Goal: Check status: Check status

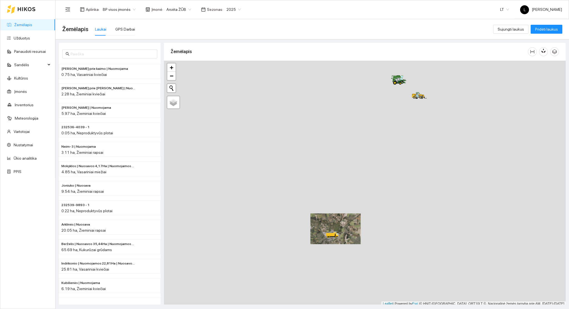
scroll to position [1, 0]
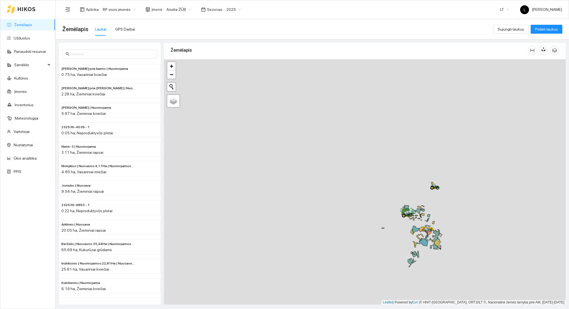
drag, startPoint x: 318, startPoint y: 142, endPoint x: 371, endPoint y: 218, distance: 92.1
click at [327, 276] on div at bounding box center [365, 182] width 402 height 246
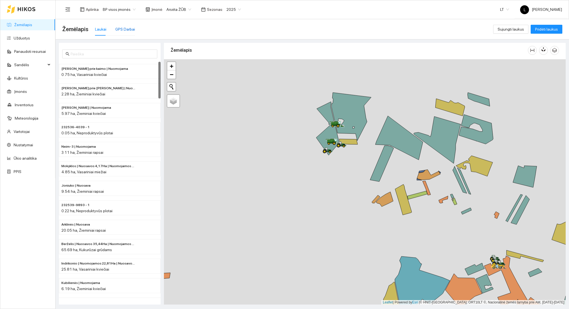
click at [128, 29] on div "GPS Darbai" at bounding box center [125, 29] width 20 height 6
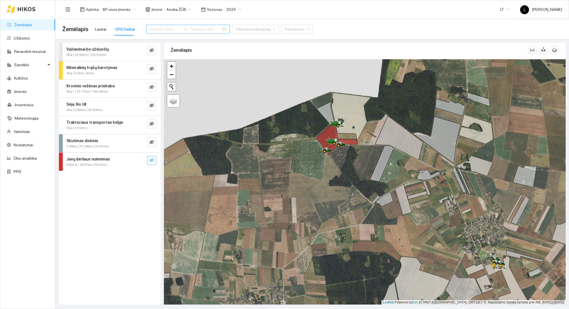
click at [152, 161] on icon "eye-invisible" at bounding box center [152, 160] width 4 height 4
click at [138, 162] on span "search" at bounding box center [140, 160] width 4 height 5
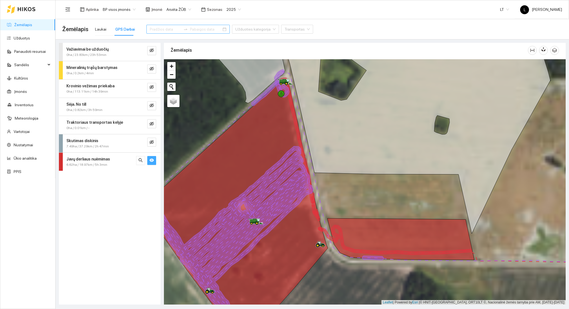
click at [289, 202] on icon at bounding box center [230, 238] width 167 height 184
